Goal: Task Accomplishment & Management: Use online tool/utility

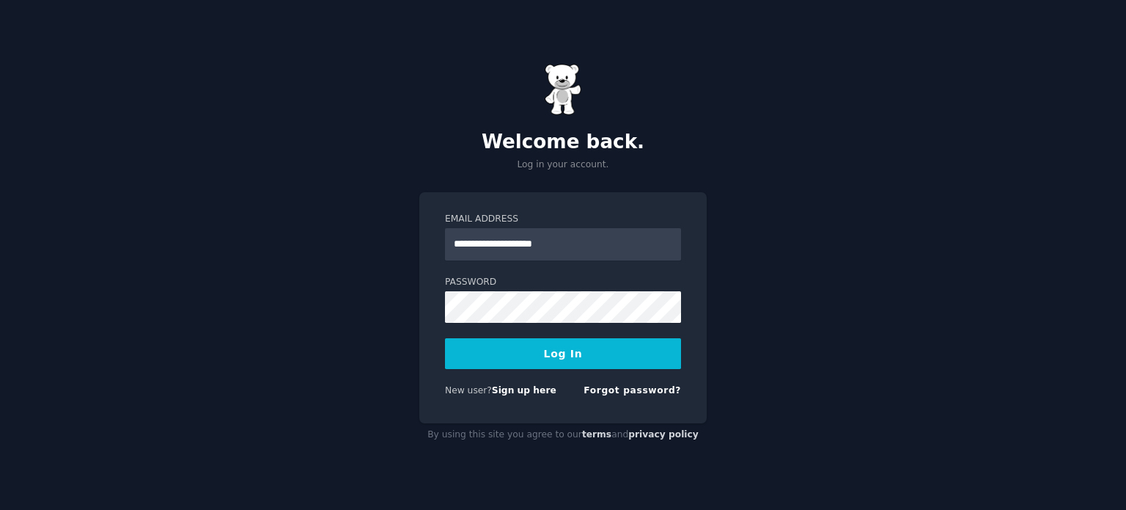
click at [505, 351] on button "Log In" at bounding box center [563, 353] width 236 height 31
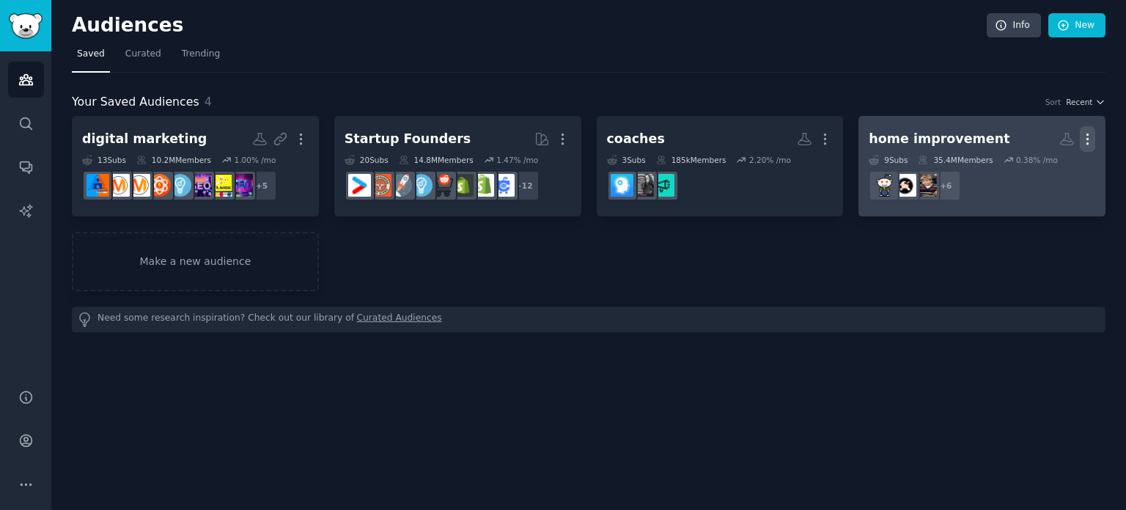
click at [1088, 136] on icon "button" at bounding box center [1087, 138] width 15 height 15
click at [1030, 175] on div "Delete" at bounding box center [1037, 170] width 70 height 31
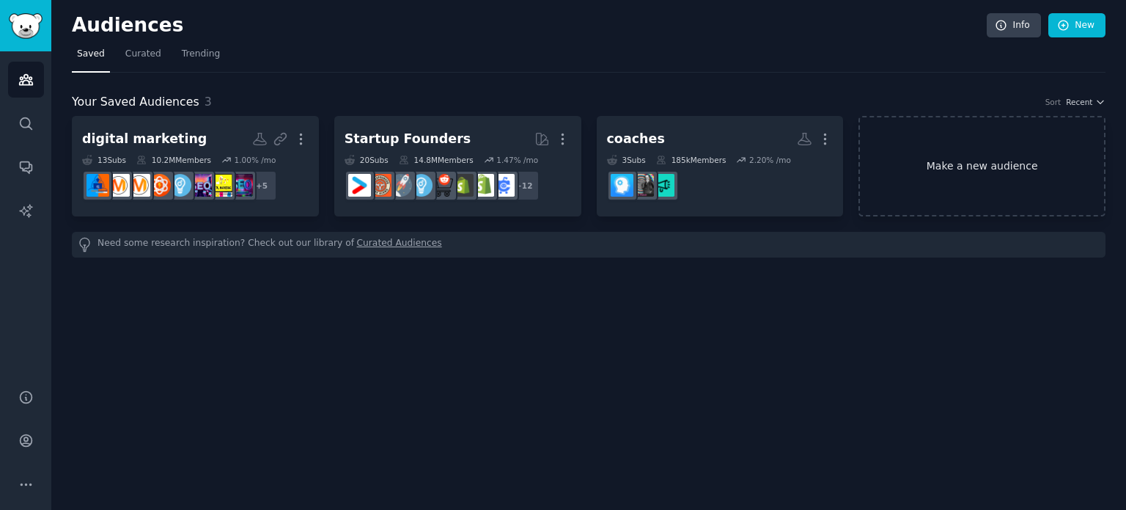
click at [980, 135] on link "Make a new audience" at bounding box center [982, 166] width 247 height 100
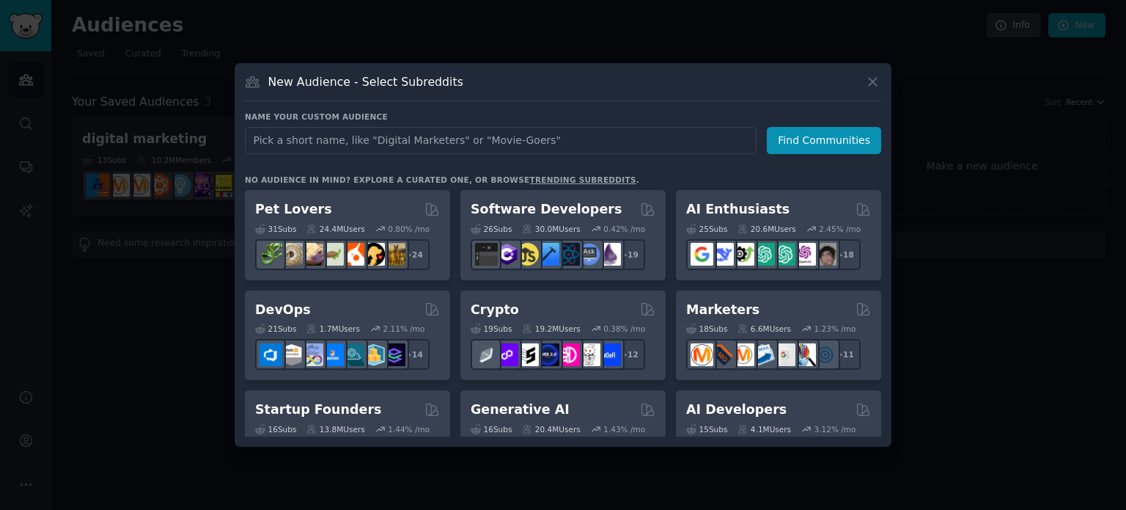
click at [458, 139] on input "text" at bounding box center [501, 140] width 512 height 27
type input "christmas decor"
click button "Find Communities" at bounding box center [824, 140] width 114 height 27
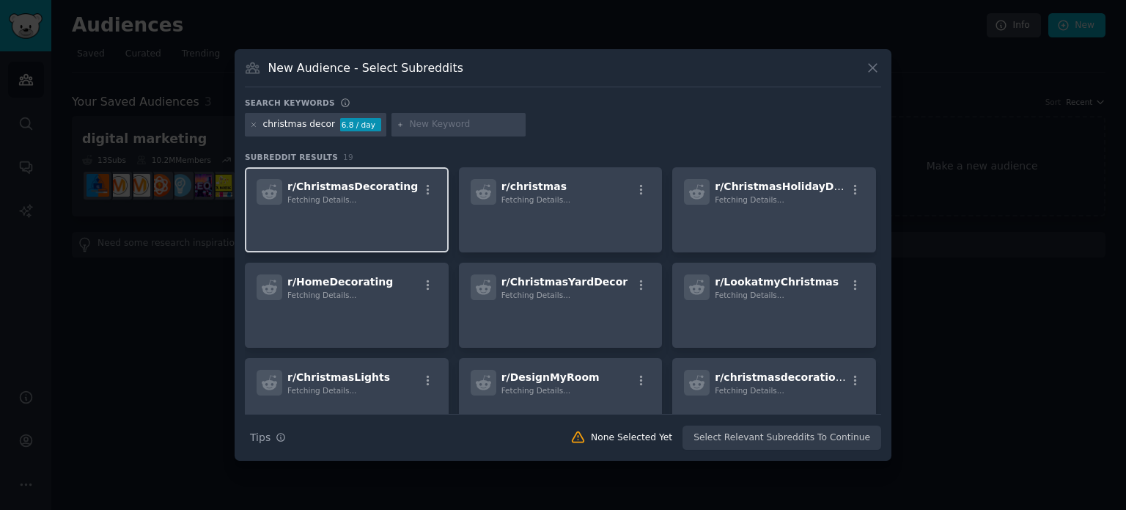
click at [356, 214] on p at bounding box center [347, 225] width 180 height 31
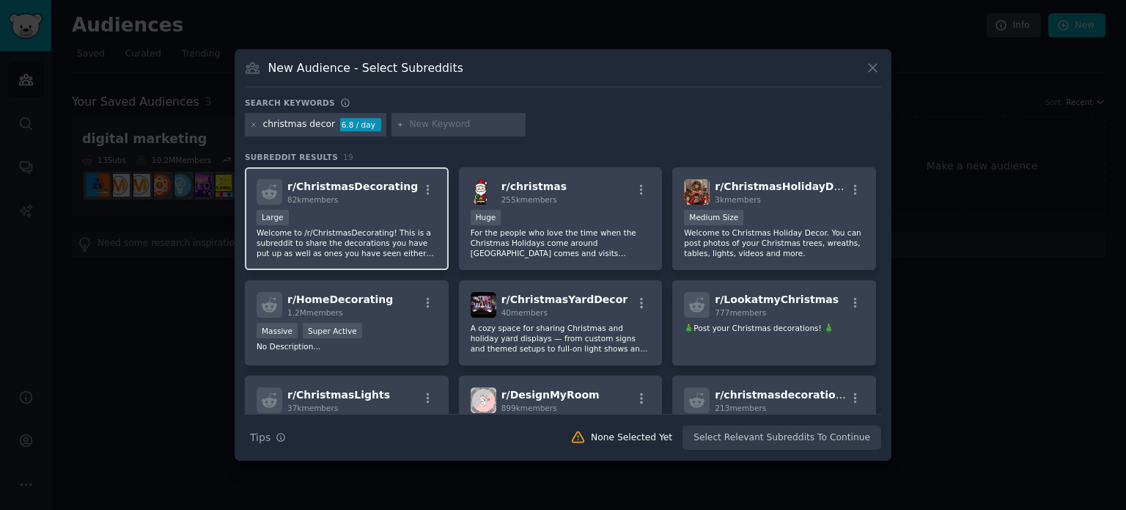
click at [329, 208] on div "r/ ChristmasDecorating 82k members Large Welcome to /r/ChristmasDecorating! Thi…" at bounding box center [347, 218] width 204 height 103
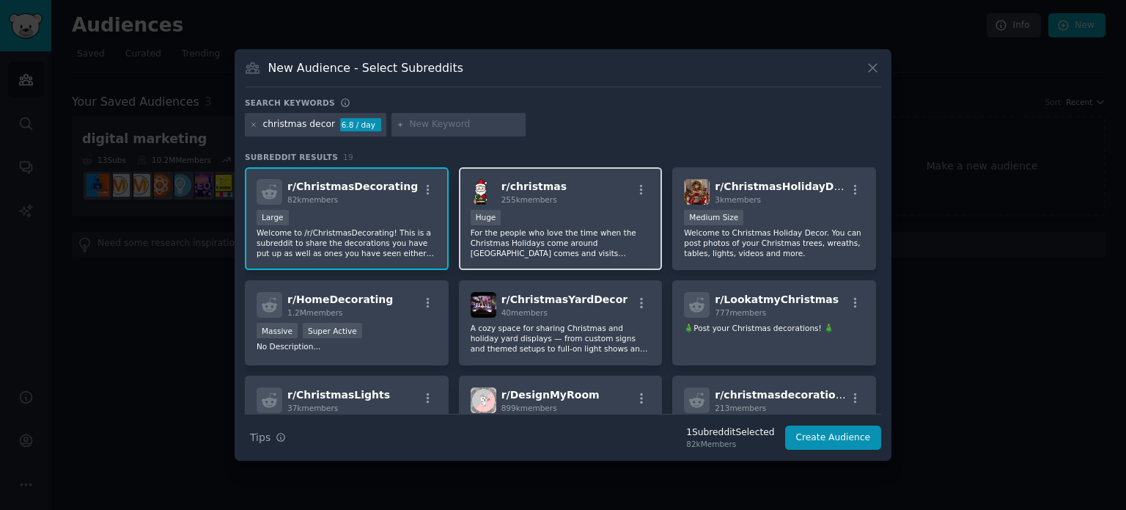
click at [570, 210] on div "100,000 - 1,000,000 members Huge" at bounding box center [561, 219] width 180 height 18
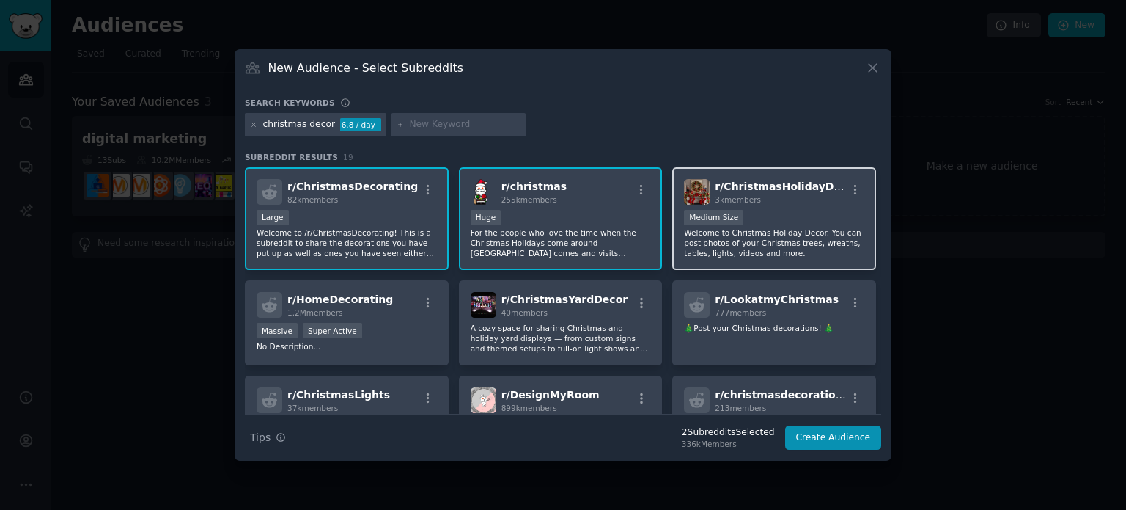
click at [747, 207] on div "r/ ChristmasHolidayDecor 3k members Medium Size Welcome to Christmas Holiday De…" at bounding box center [774, 218] width 204 height 103
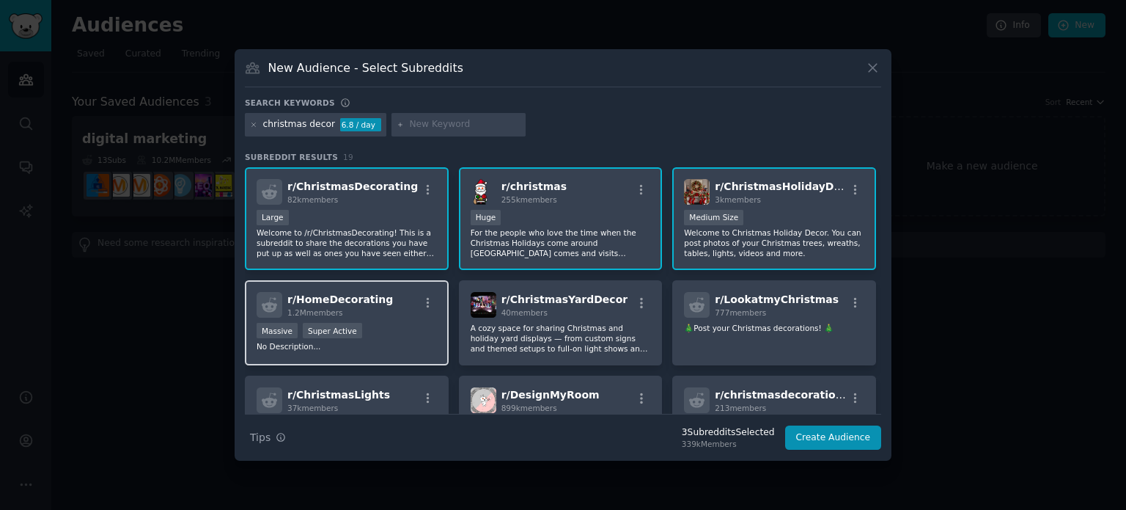
click at [387, 311] on div "r/ HomeDecorating 1.2M members" at bounding box center [347, 305] width 180 height 26
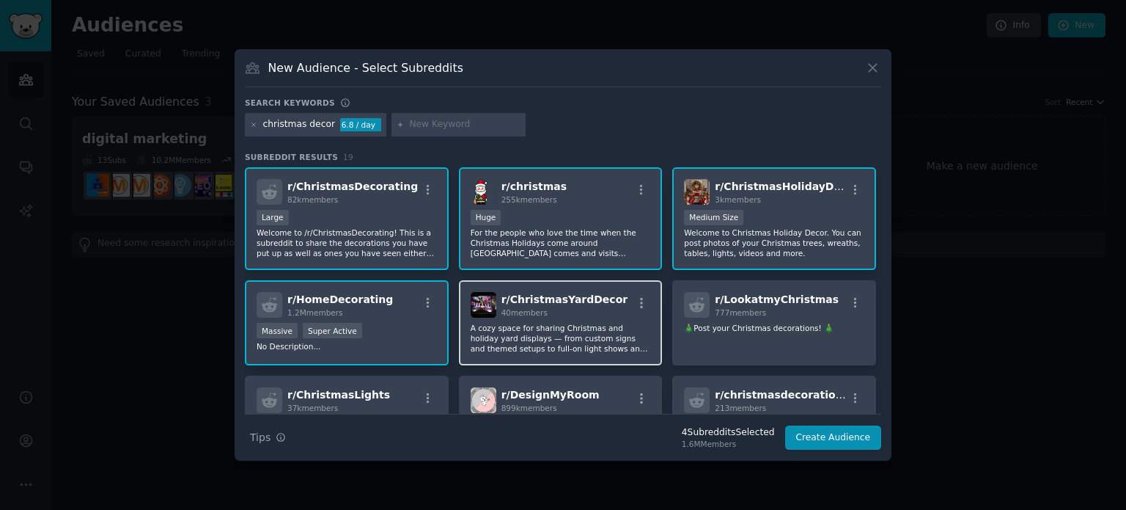
click at [582, 313] on div "40 members" at bounding box center [565, 312] width 127 height 10
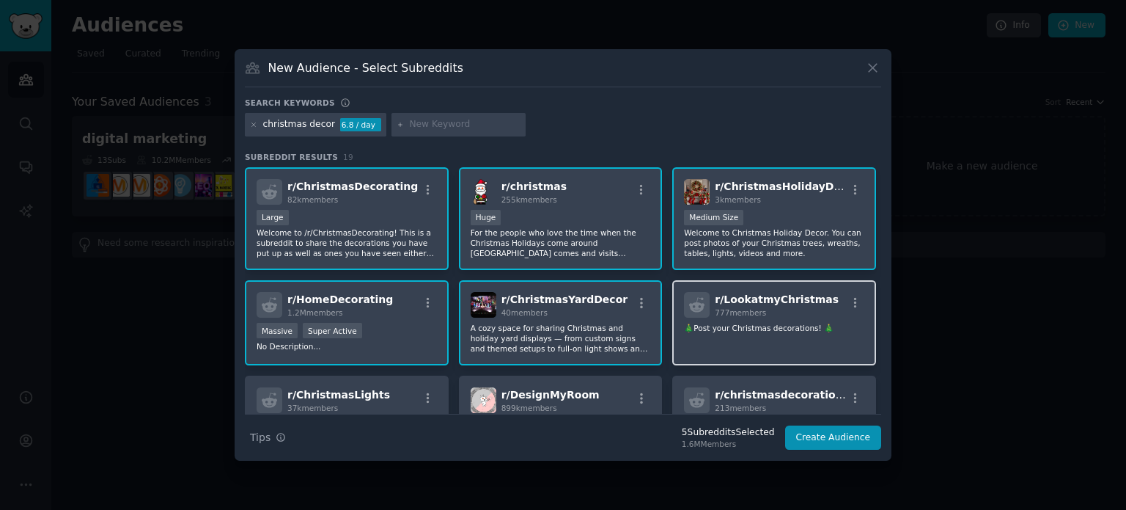
click at [781, 315] on div "777 members" at bounding box center [777, 312] width 124 height 10
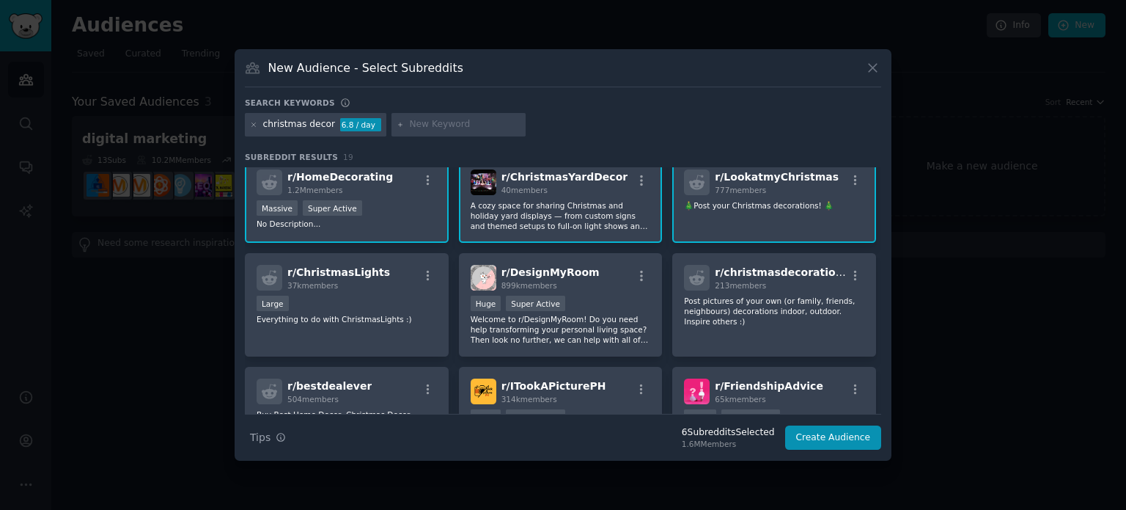
scroll to position [130, 0]
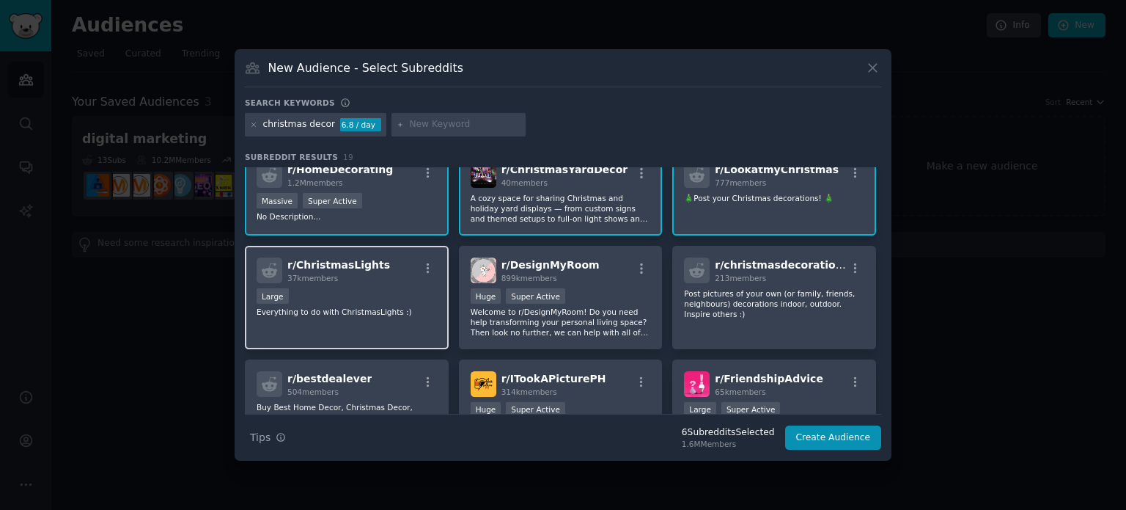
click at [329, 290] on div "Large" at bounding box center [347, 297] width 180 height 18
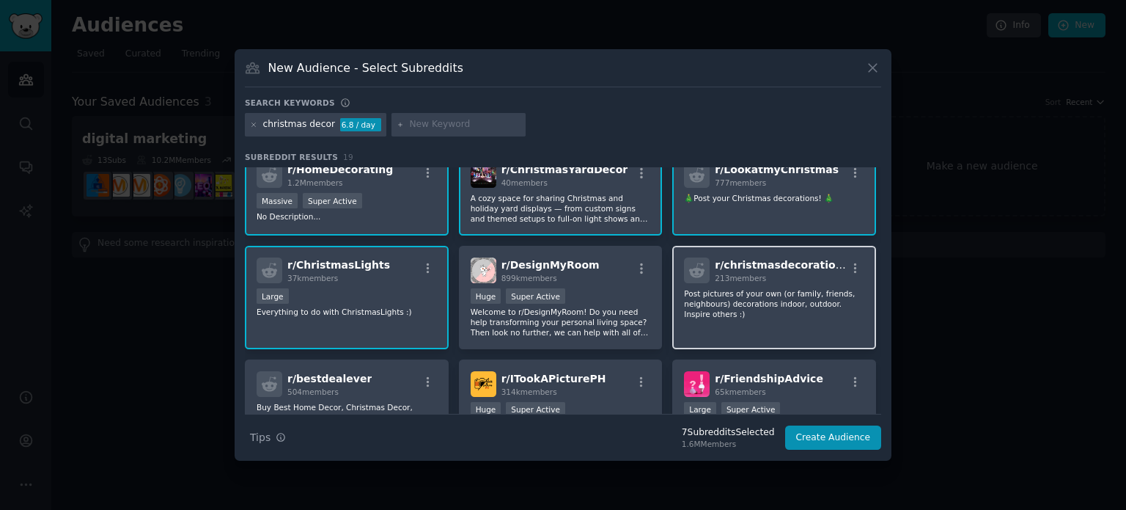
click at [673, 292] on div "r/ christmasdecorations 213 members Post pictures of your own (or family, frien…" at bounding box center [774, 297] width 204 height 103
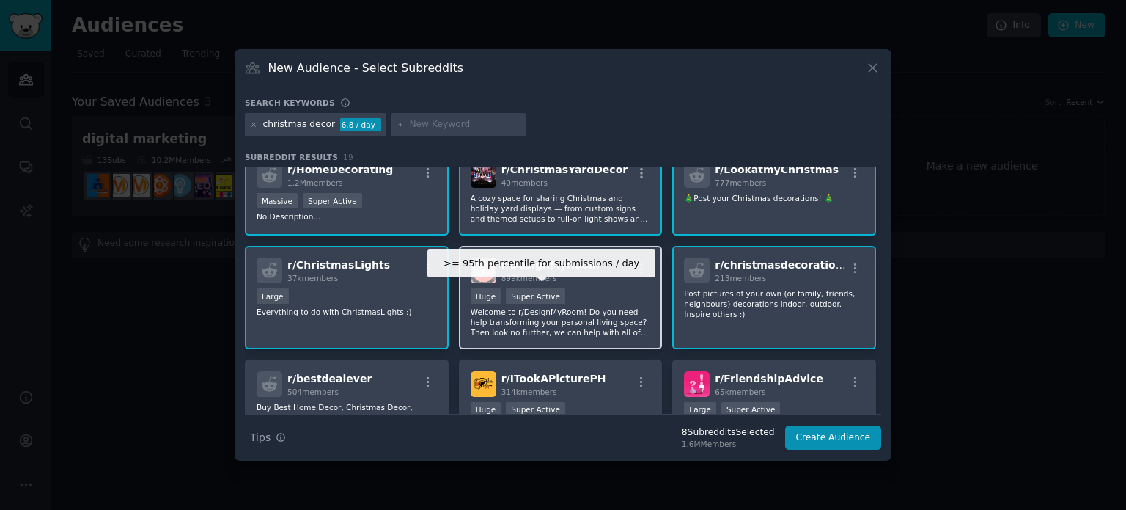
click at [522, 291] on div "Super Active" at bounding box center [535, 295] width 59 height 15
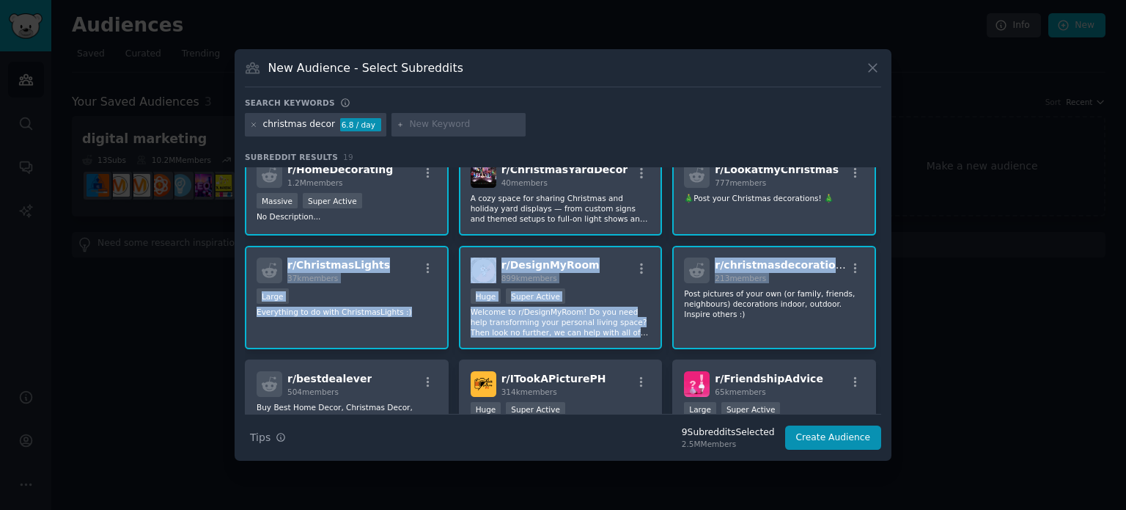
drag, startPoint x: 883, startPoint y: 238, endPoint x: 878, endPoint y: 253, distance: 15.5
click at [878, 253] on div "New Audience - Select Subreddits Search keywords christmas decor 6.8 / day Subr…" at bounding box center [563, 254] width 657 height 411
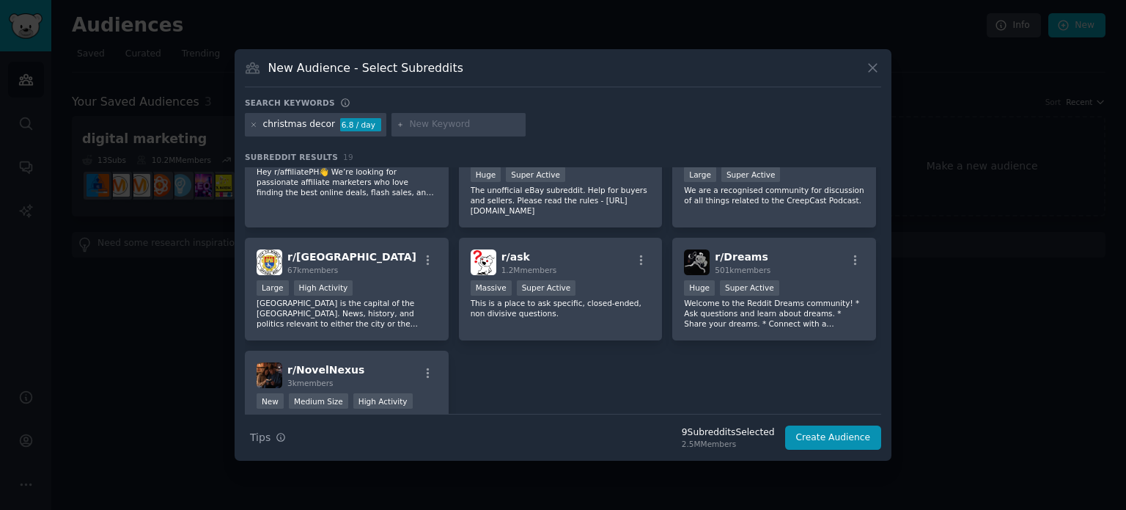
scroll to position [565, 0]
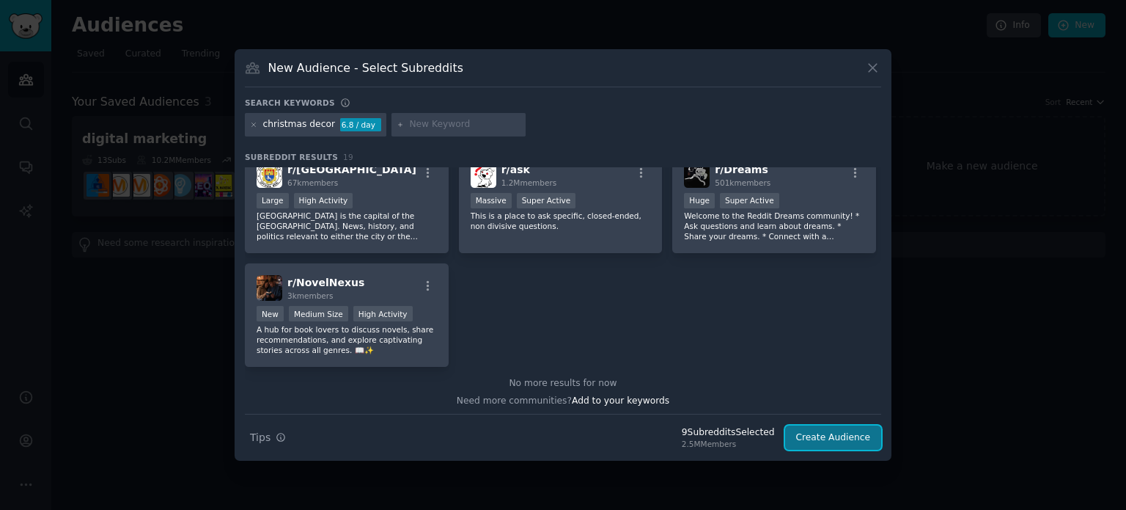
click at [818, 448] on button "Create Audience" at bounding box center [833, 437] width 97 height 25
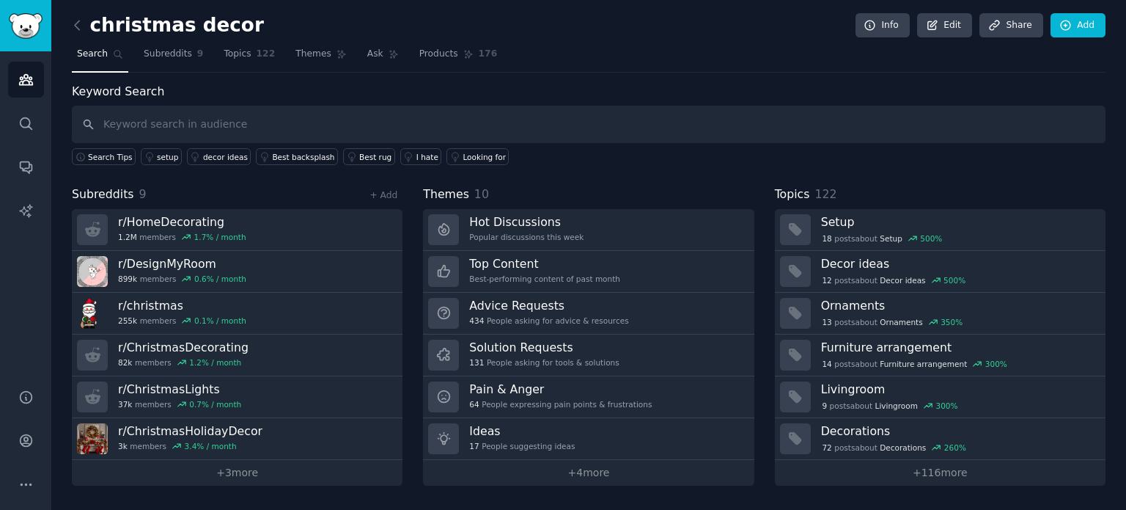
click at [266, 128] on input "text" at bounding box center [589, 124] width 1034 height 37
type input "c"
type input "christmas garland"
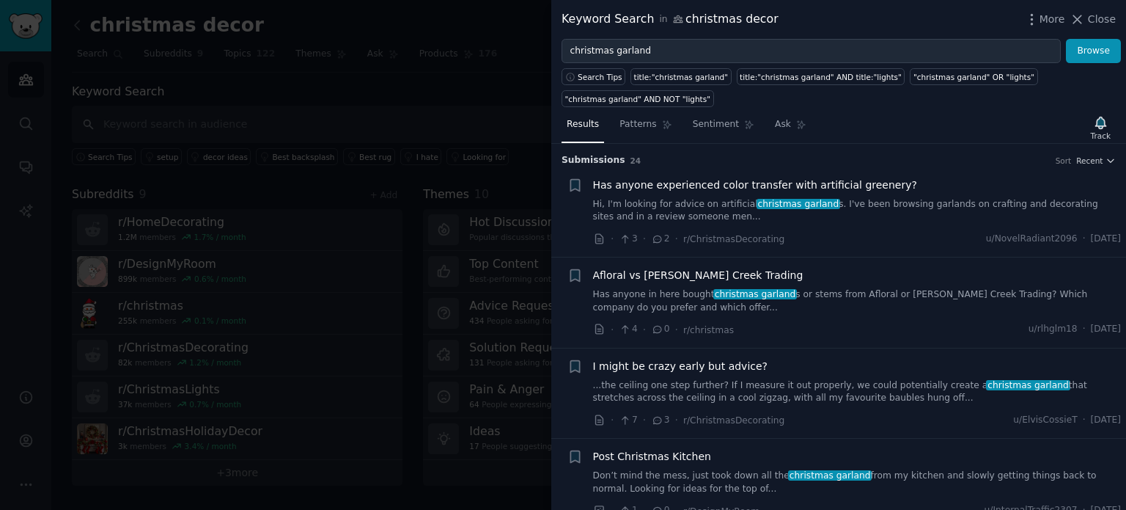
drag, startPoint x: 554, startPoint y: 175, endPoint x: 560, endPoint y: 181, distance: 7.8
click at [560, 181] on li "Bookmark this conversation + Has anyone experienced color transfer with artific…" at bounding box center [838, 212] width 575 height 90
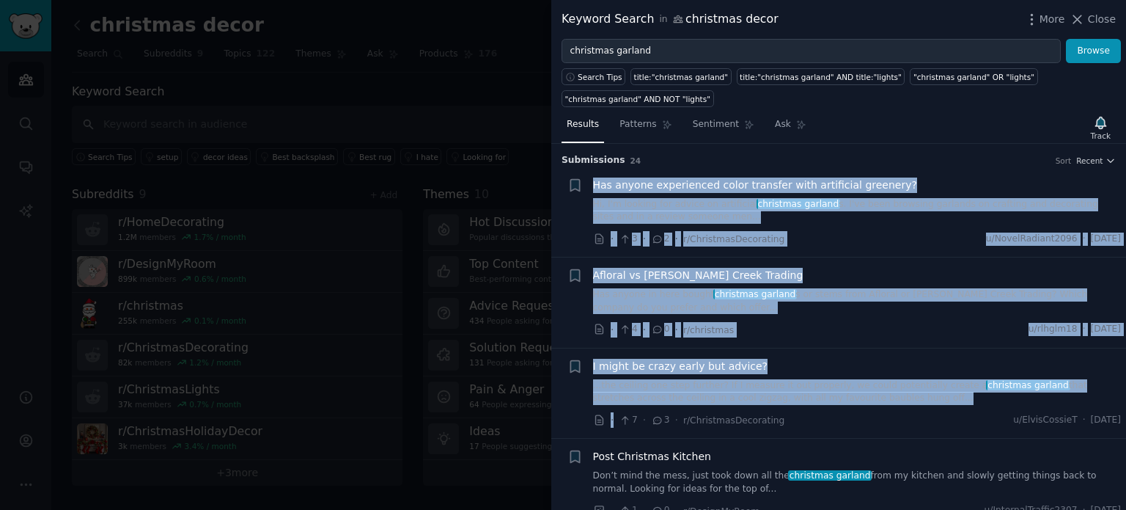
drag, startPoint x: 556, startPoint y: 175, endPoint x: 615, endPoint y: 428, distance: 259.0
click at [630, 122] on span "Patterns" at bounding box center [638, 124] width 37 height 13
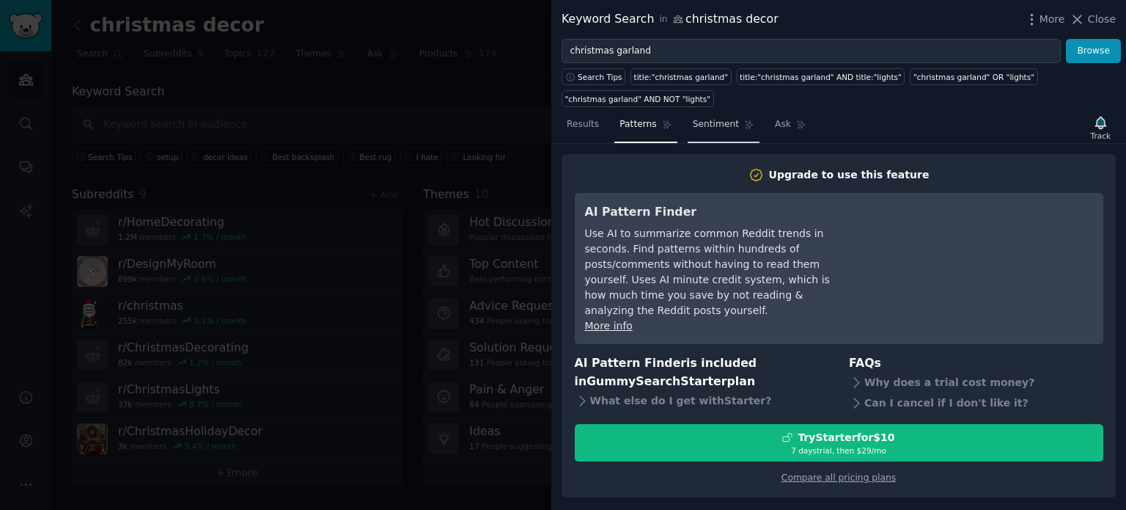
click at [688, 127] on link "Sentiment" at bounding box center [724, 128] width 72 height 30
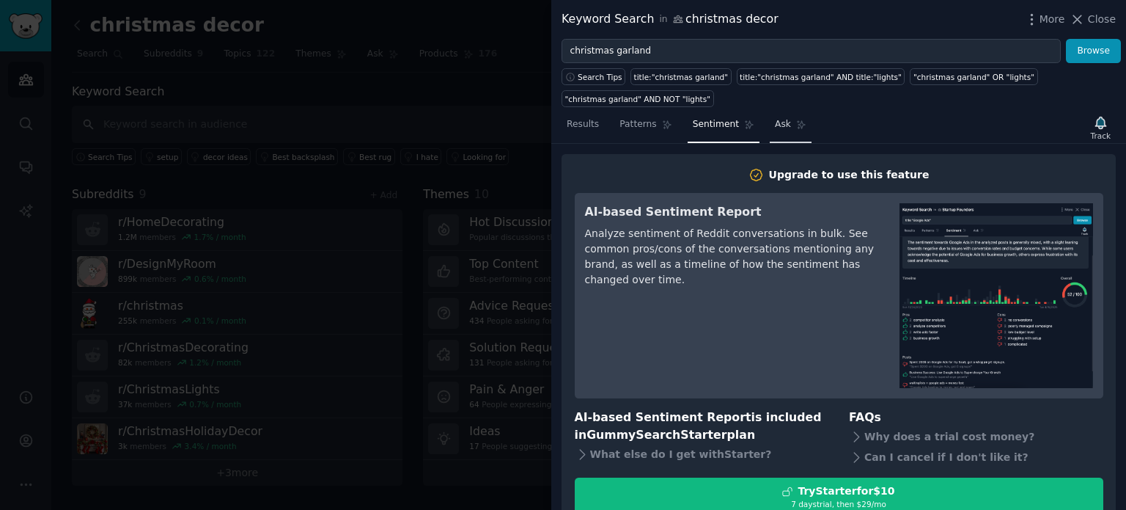
click at [775, 122] on span "Ask" at bounding box center [783, 124] width 16 height 13
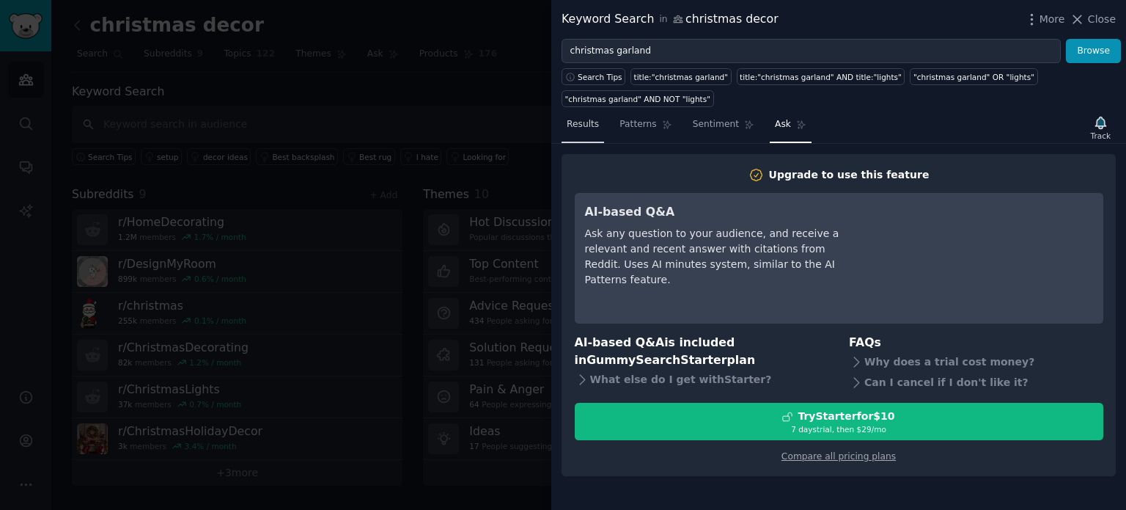
click at [576, 131] on link "Results" at bounding box center [583, 128] width 43 height 30
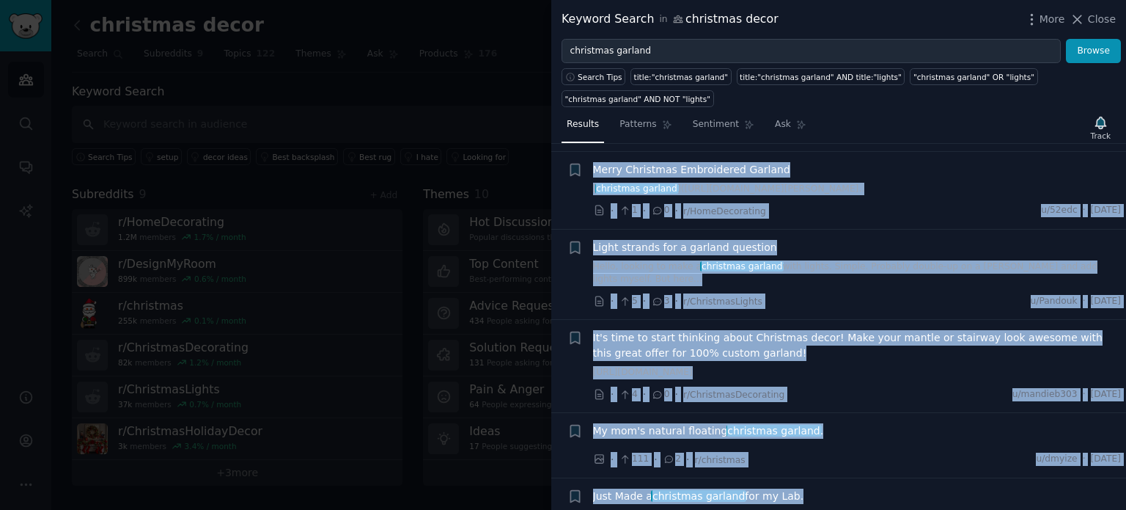
scroll to position [1510, 0]
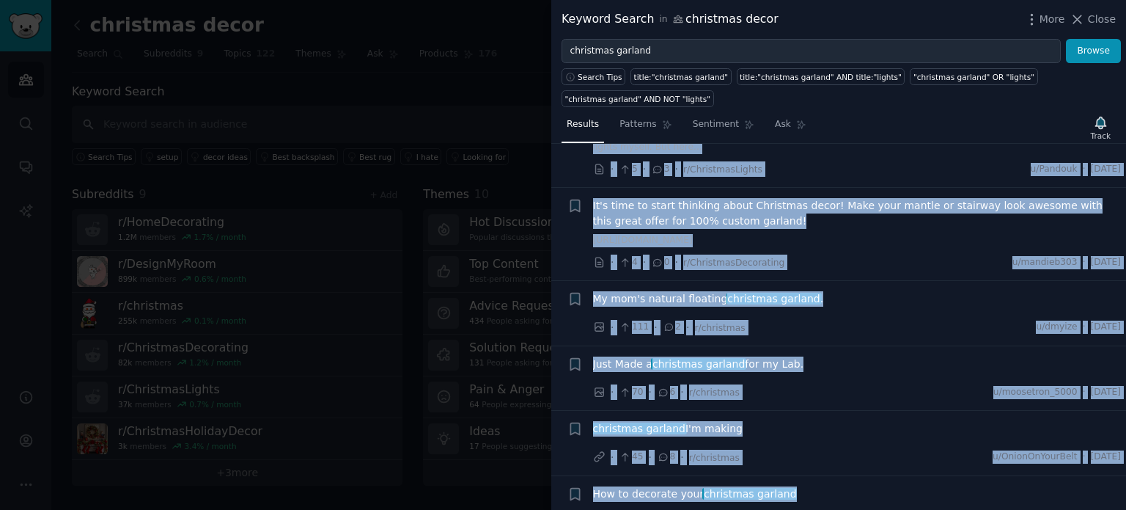
drag, startPoint x: 563, startPoint y: 175, endPoint x: 789, endPoint y: 477, distance: 377.8
copy ul "Lor ipsumd sitametcons adipi elitsedd eius temporinci utlabore? Et, D'm aliquae…"
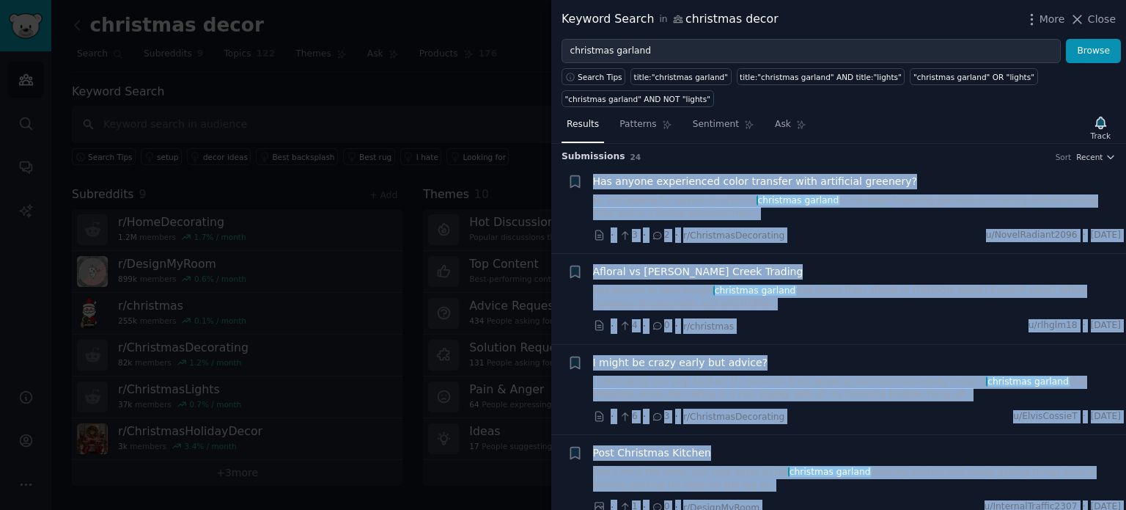
scroll to position [0, 0]
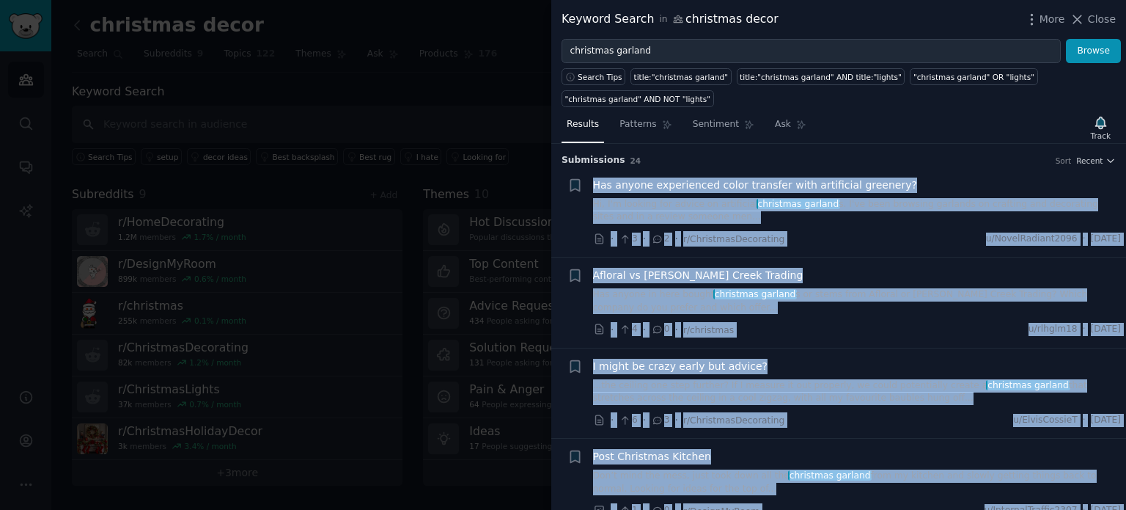
copy ul "Lor ipsumd sitametcons adipi elitsedd eius temporinci utlabore? Et, D'm aliquae…"
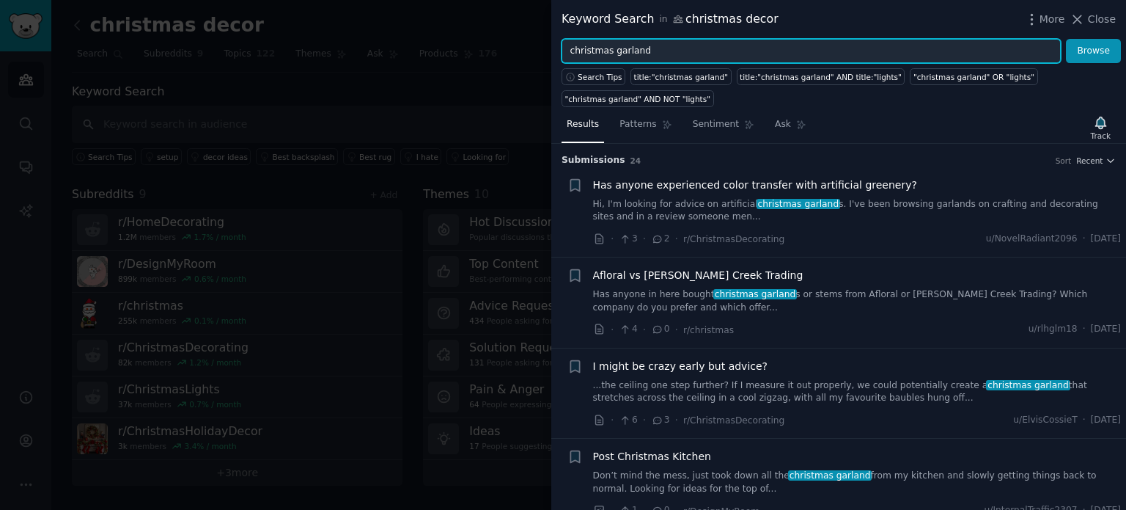
click at [653, 53] on input "christmas garland" at bounding box center [811, 51] width 499 height 25
click at [589, 49] on input "christmas garland" at bounding box center [811, 51] width 499 height 25
type input "garland"
click at [1066, 39] on button "Browse" at bounding box center [1093, 51] width 55 height 25
